Goal: Transaction & Acquisition: Obtain resource

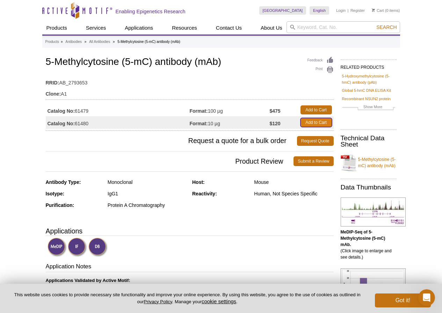
click at [319, 124] on link "Add to Cart" at bounding box center [315, 122] width 31 height 9
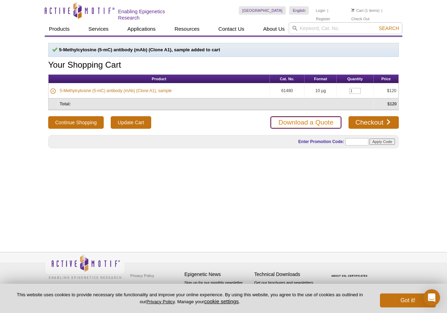
click at [322, 122] on link "Download a Quote" at bounding box center [305, 122] width 71 height 13
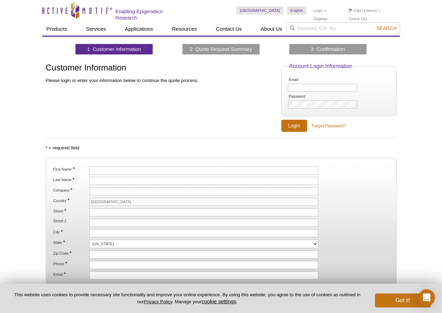
click at [421, 175] on div "Active Motif Logo Enabling Epigenetics Research 1 Search Skip to content Active…" at bounding box center [221, 193] width 442 height 387
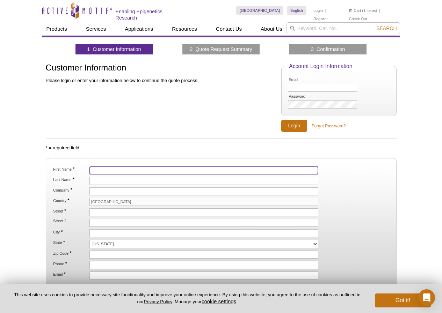
click at [186, 170] on input "First Name *" at bounding box center [203, 171] width 229 height 8
type input "d"
type input "D"
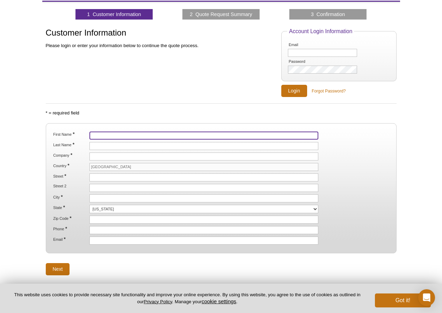
type input "w"
type input "[PERSON_NAME]"
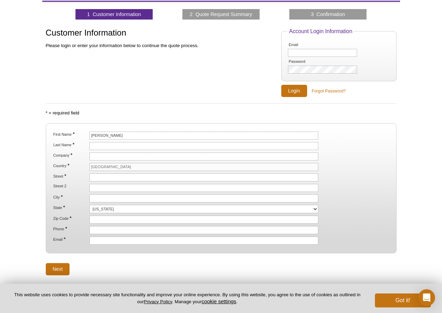
click at [177, 150] on ol "First Name * [PERSON_NAME] Last Name * Company * Country * [GEOGRAPHIC_DATA] St…" at bounding box center [221, 188] width 338 height 113
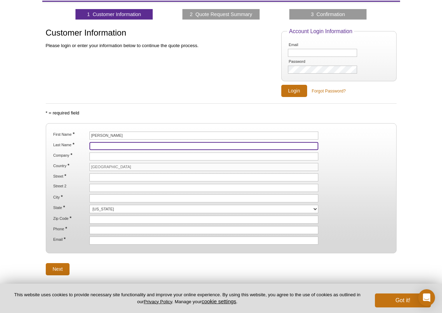
click at [176, 146] on input "Last Name *" at bounding box center [203, 146] width 229 height 8
type input "[PERSON_NAME]"
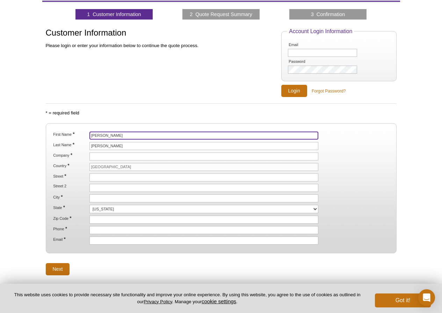
drag, startPoint x: 131, startPoint y: 135, endPoint x: 63, endPoint y: 133, distance: 68.1
click at [63, 133] on li "First Name * [PERSON_NAME]" at bounding box center [220, 136] width 337 height 8
type input "d"
type input "Dongmei"
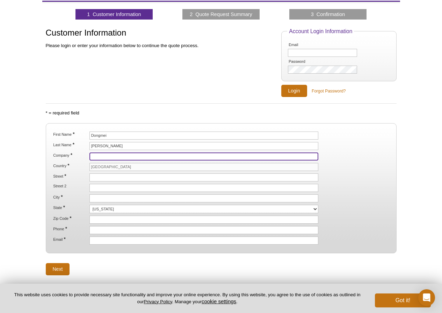
click at [126, 155] on input "Company *" at bounding box center [203, 157] width 229 height 8
type input "[GEOGRAPHIC_DATA][US_STATE]"
click at [105, 167] on input "[GEOGRAPHIC_DATA]" at bounding box center [203, 167] width 229 height 8
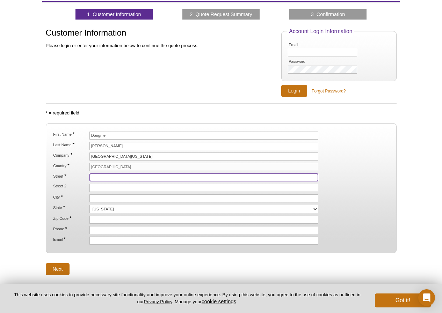
click at [125, 178] on input "Street *" at bounding box center [203, 178] width 229 height 8
type input "835 S [PERSON_NAME]"
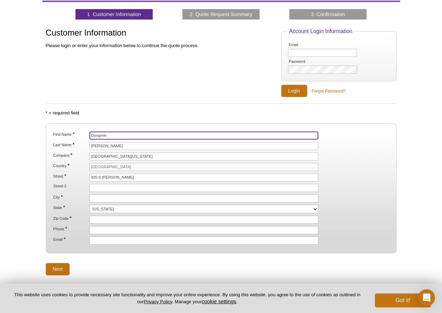
drag, startPoint x: 75, startPoint y: 136, endPoint x: 52, endPoint y: 137, distance: 22.7
click at [52, 137] on li "First Name * [PERSON_NAME]" at bounding box center [220, 136] width 337 height 8
type input "[PERSON_NAME]"
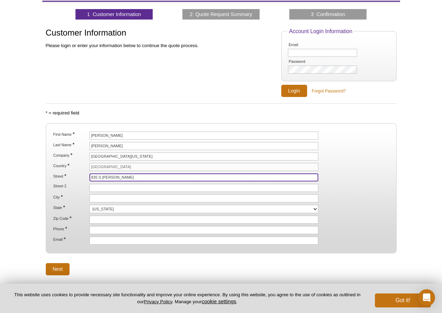
click at [123, 177] on input "835 S [PERSON_NAME]" at bounding box center [203, 178] width 229 height 8
type input "[STREET_ADDRESS][PERSON_NAME]"
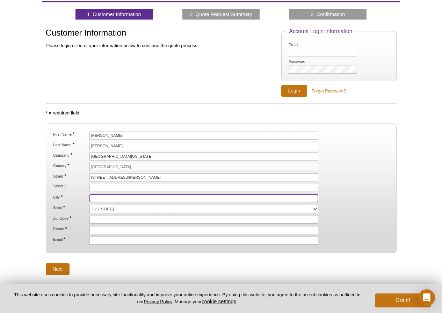
click at [119, 195] on input "City *" at bounding box center [203, 199] width 229 height 8
type input "[GEOGRAPHIC_DATA]"
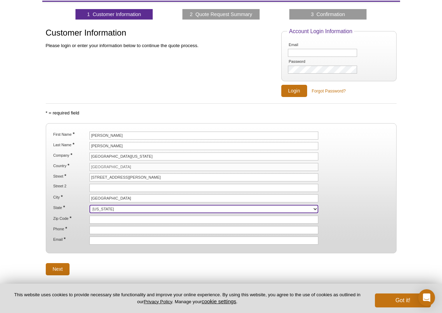
click at [114, 207] on select "[US_STATE] [US_STATE] [US_STATE] [US_STATE] [US_STATE] [US_STATE] [US_STATE] [U…" at bounding box center [203, 209] width 229 height 8
select select "IL"
click at [89, 205] on select "[US_STATE] [US_STATE] [US_STATE] [US_STATE] [US_STATE] [US_STATE] [US_STATE] [U…" at bounding box center [203, 209] width 229 height 8
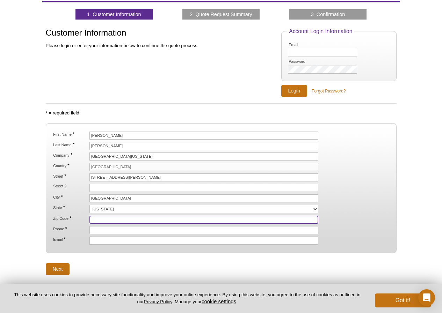
click at [118, 218] on input "Zip Code *" at bounding box center [203, 220] width 229 height 8
type input "60612"
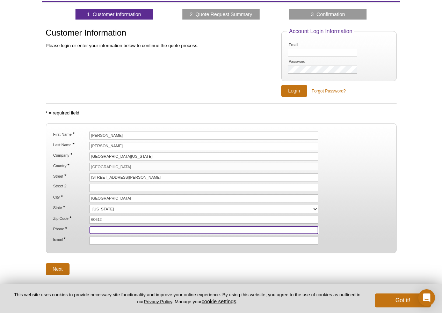
click at [117, 228] on input "Phone *" at bounding box center [203, 230] width 229 height 8
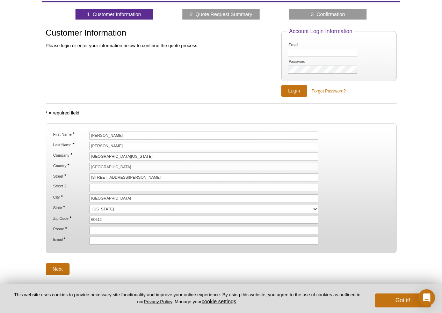
click at [433, 223] on div "Active Motif Logo Enabling Epigenetics Research 1 Search Skip to content Active…" at bounding box center [221, 158] width 442 height 387
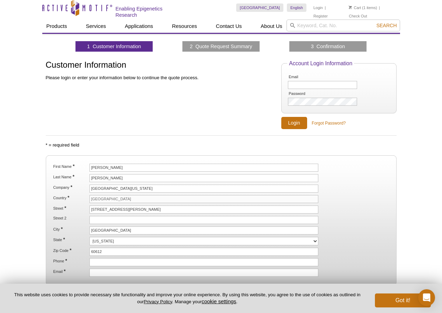
scroll to position [0, 0]
